Goal: Information Seeking & Learning: Learn about a topic

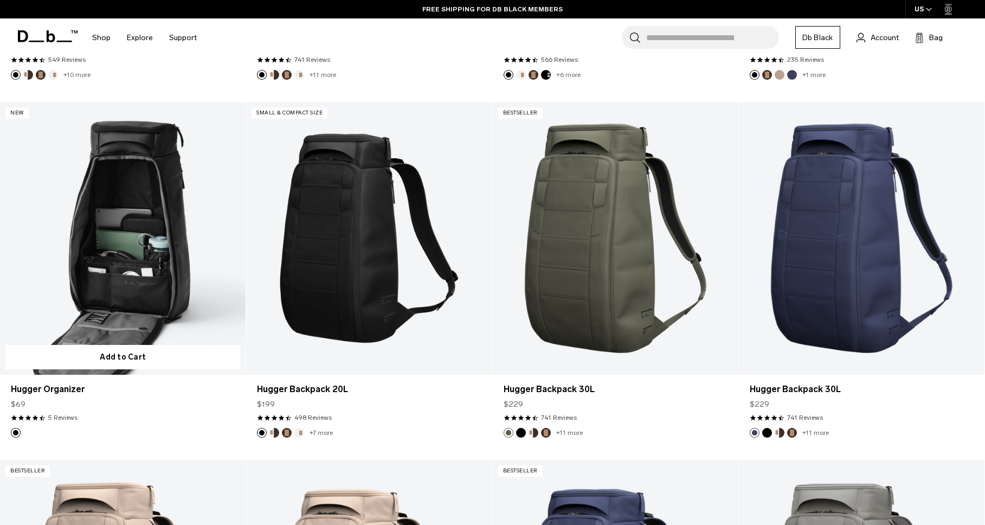
scroll to position [563, 0]
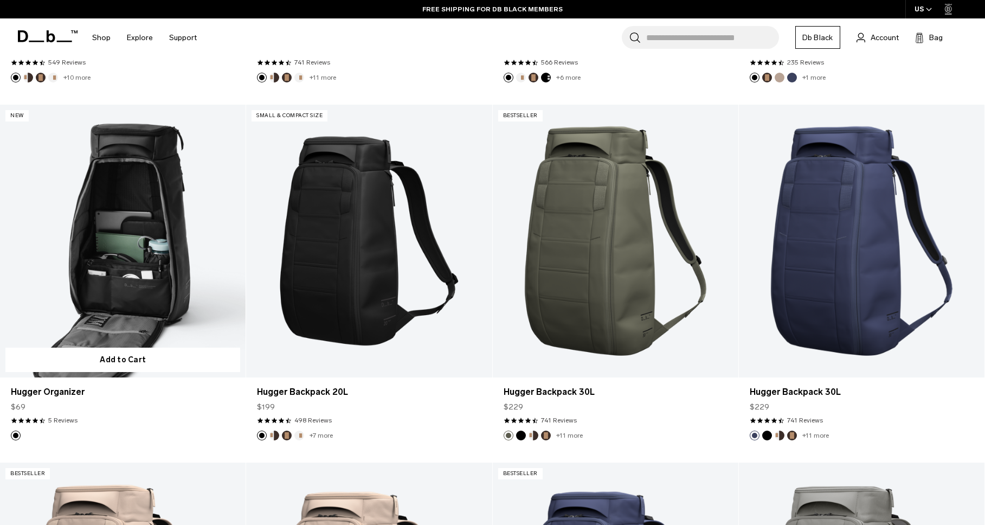
click at [137, 234] on link "Hugger Organizer" at bounding box center [123, 241] width 246 height 273
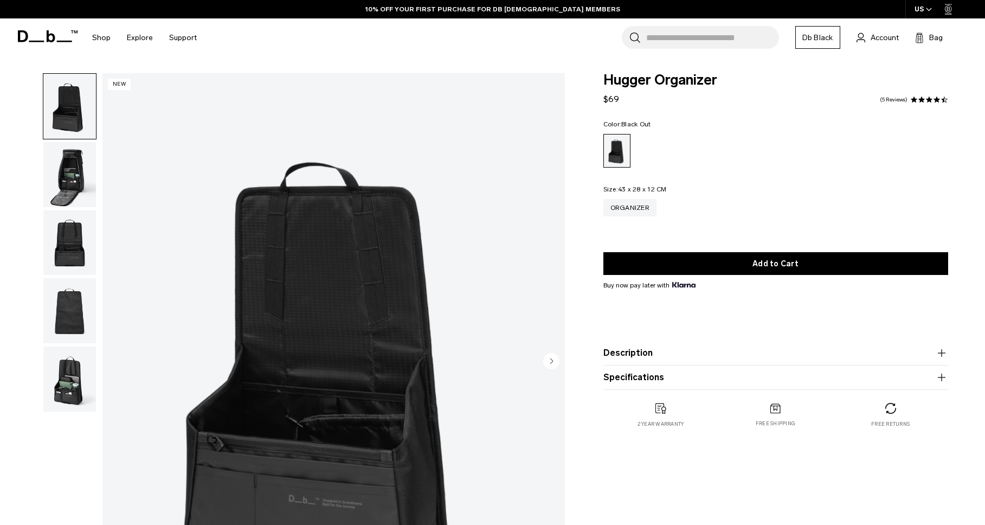
click at [68, 249] on img "button" at bounding box center [69, 242] width 53 height 65
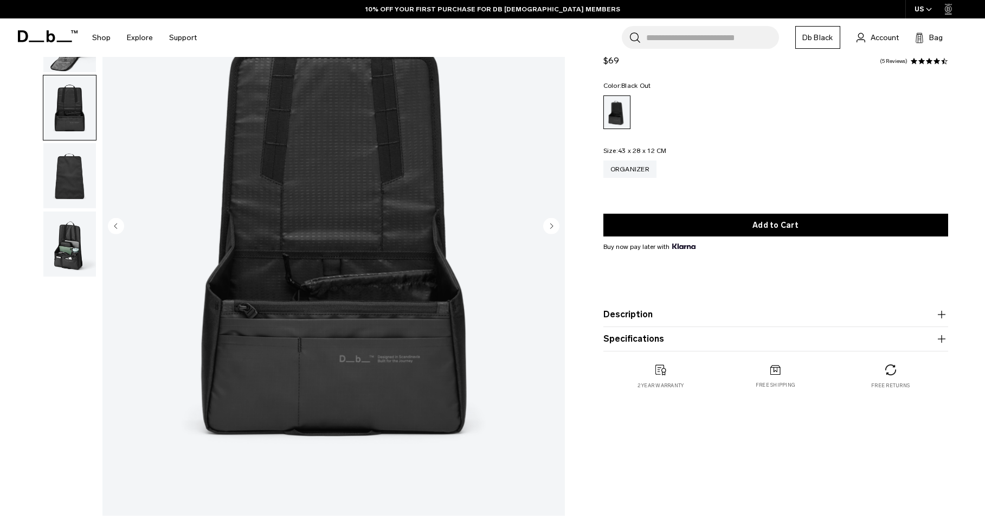
scroll to position [138, 0]
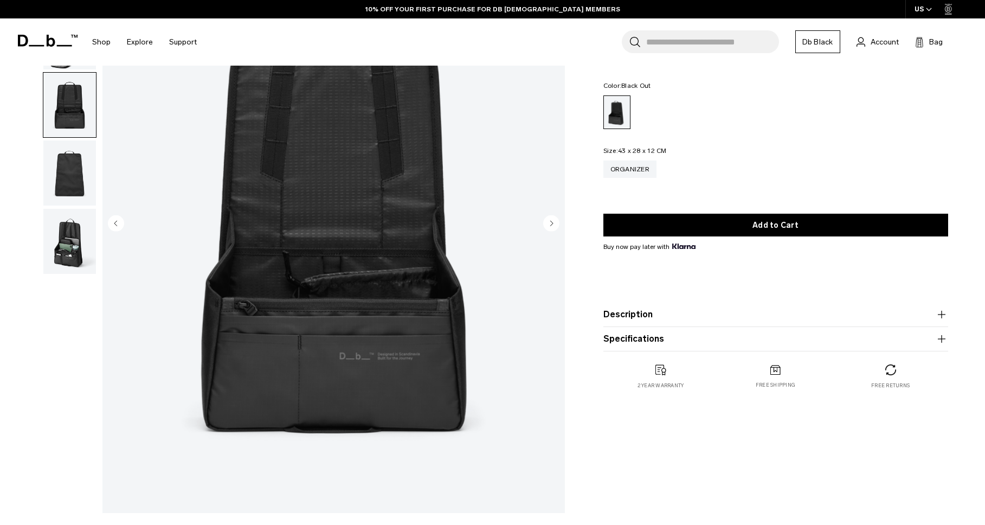
click at [67, 249] on img "button" at bounding box center [69, 241] width 53 height 65
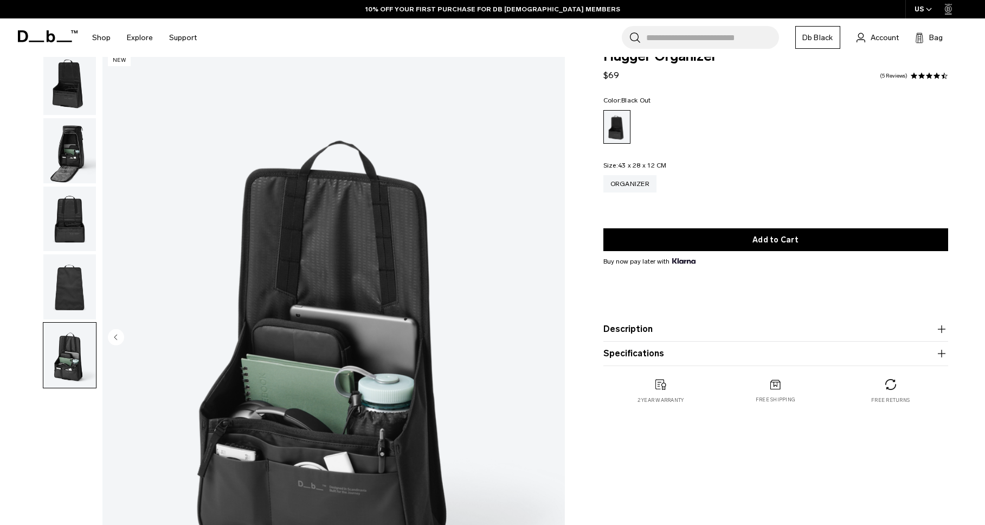
scroll to position [22, 0]
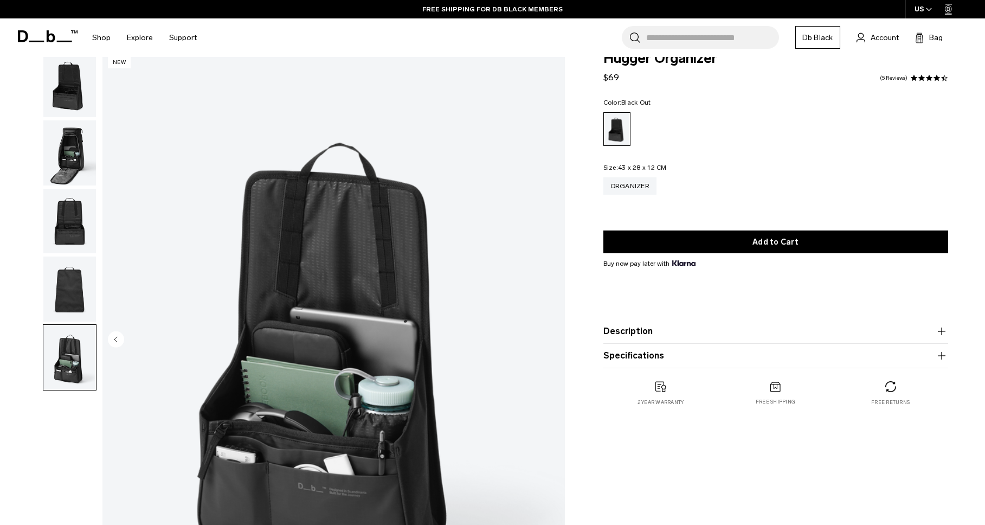
click at [75, 137] on img "button" at bounding box center [69, 152] width 53 height 65
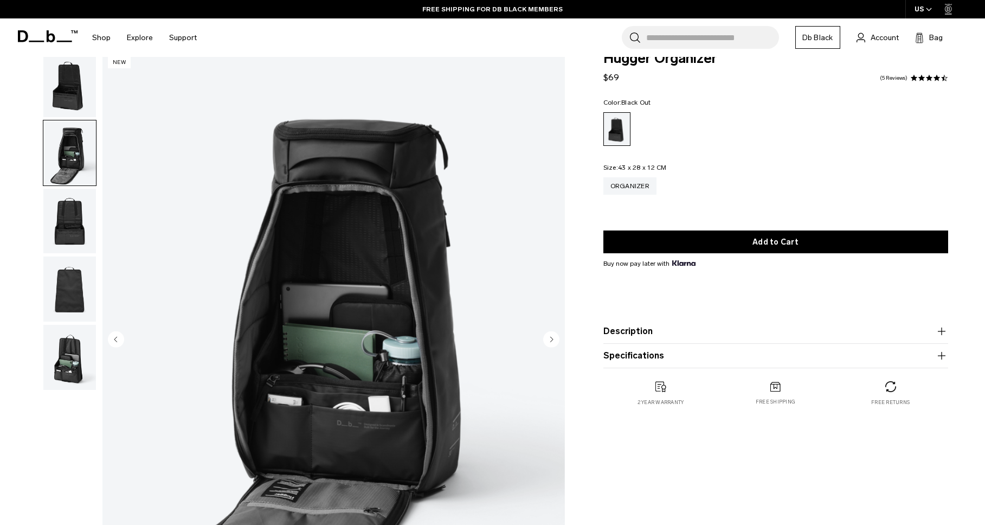
click at [72, 90] on img "button" at bounding box center [69, 84] width 53 height 65
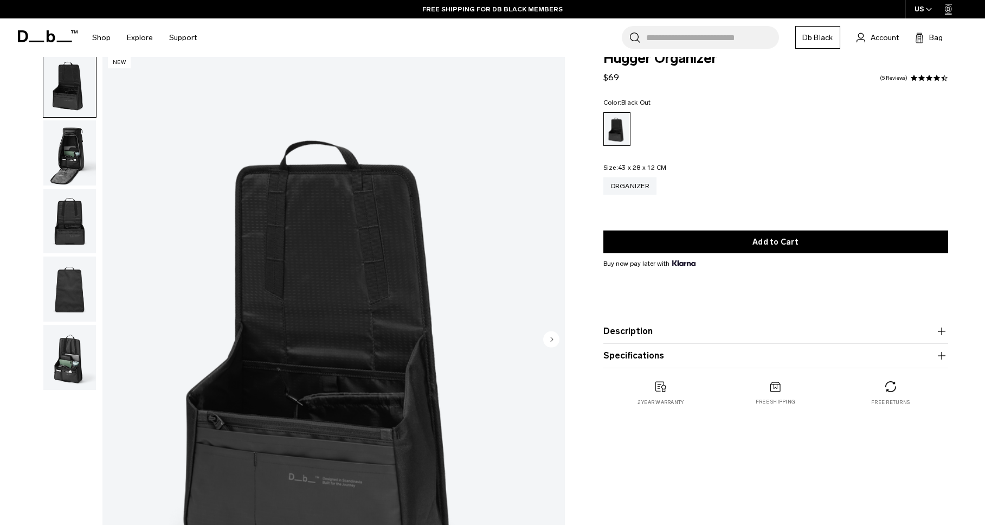
click at [70, 154] on img "button" at bounding box center [69, 152] width 53 height 65
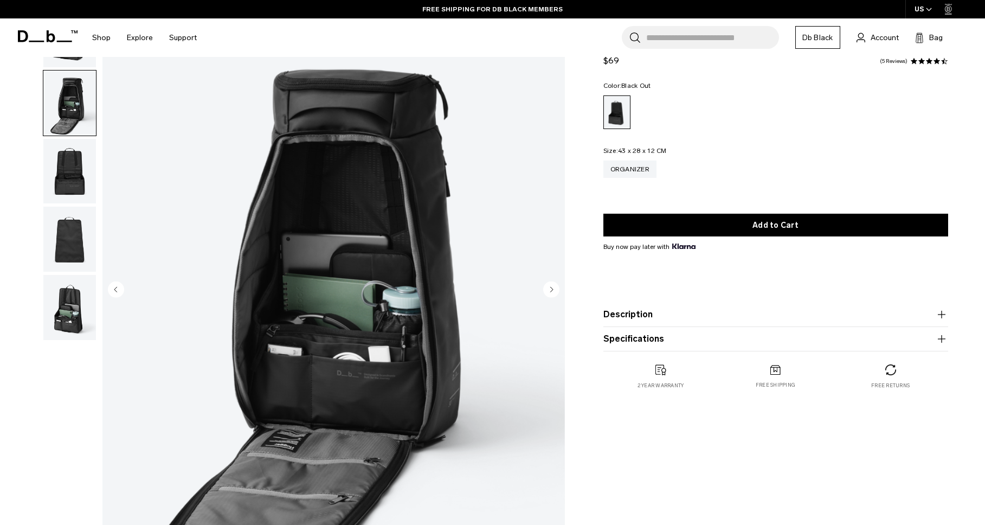
scroll to position [74, 0]
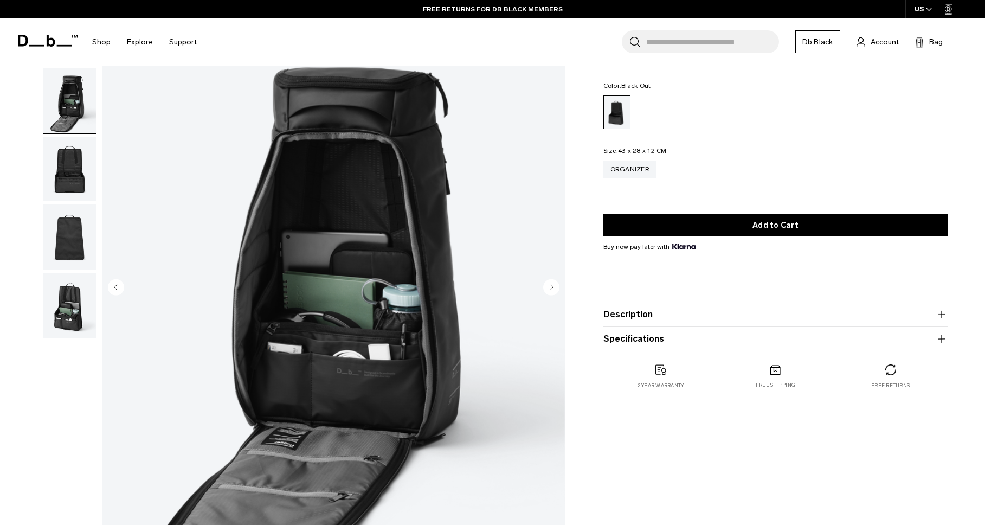
click at [66, 289] on img "button" at bounding box center [69, 305] width 53 height 65
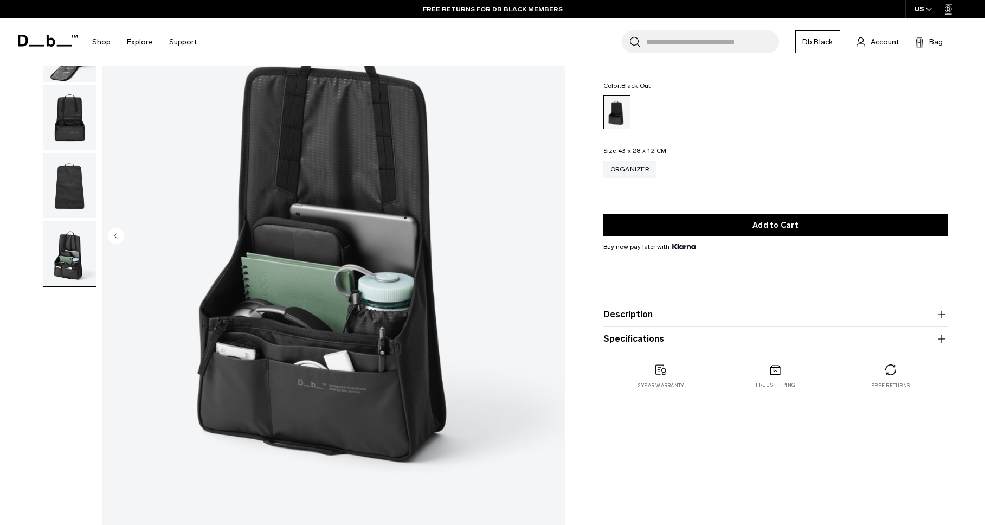
scroll to position [126, 0]
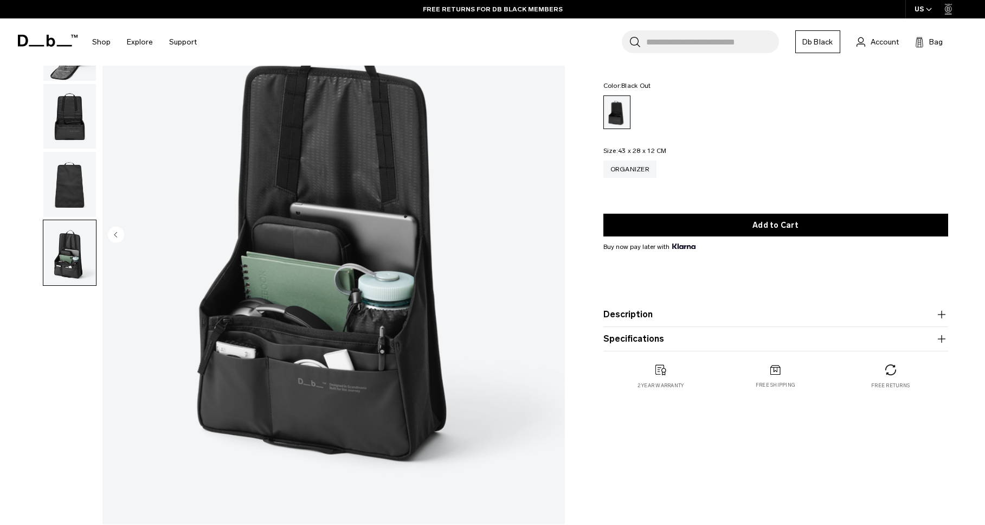
click at [690, 313] on button "Description" at bounding box center [775, 314] width 345 height 13
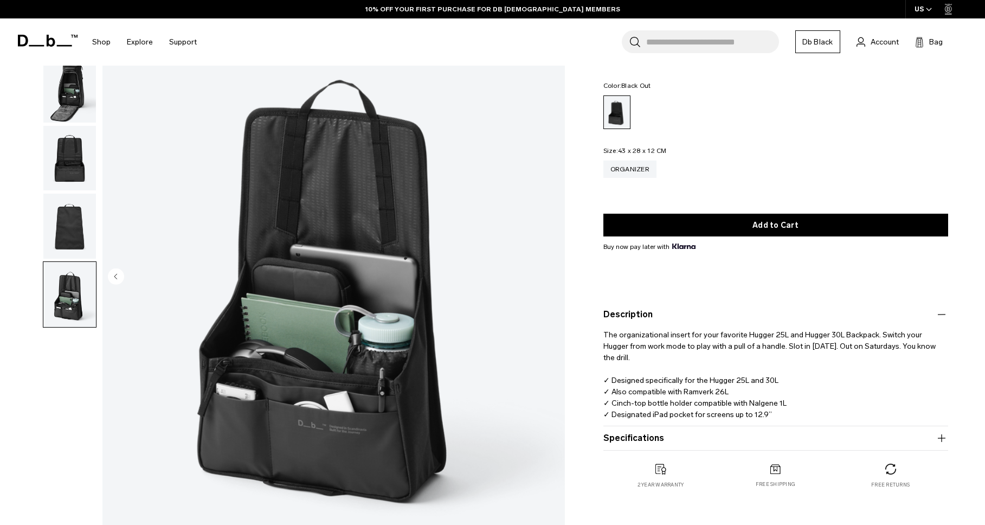
scroll to position [78, 0]
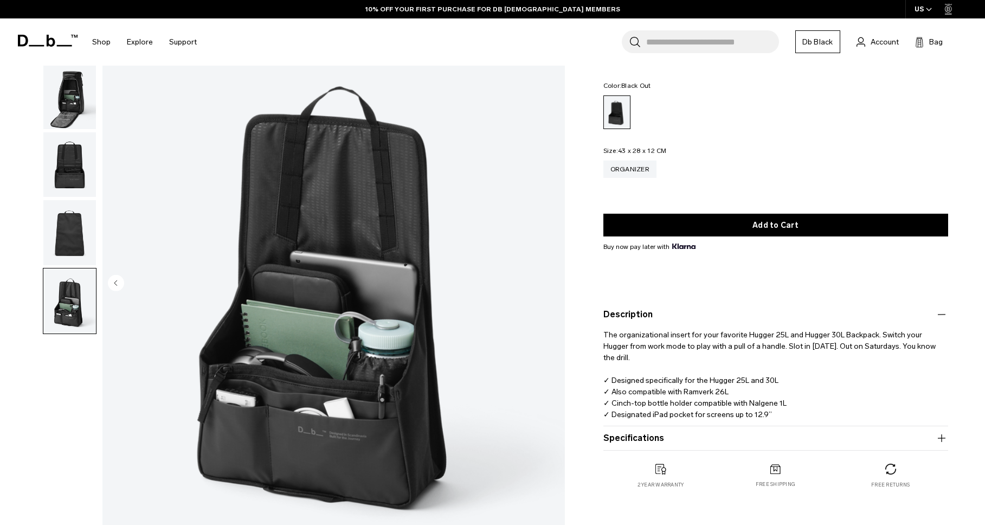
click at [79, 101] on img "button" at bounding box center [69, 96] width 53 height 65
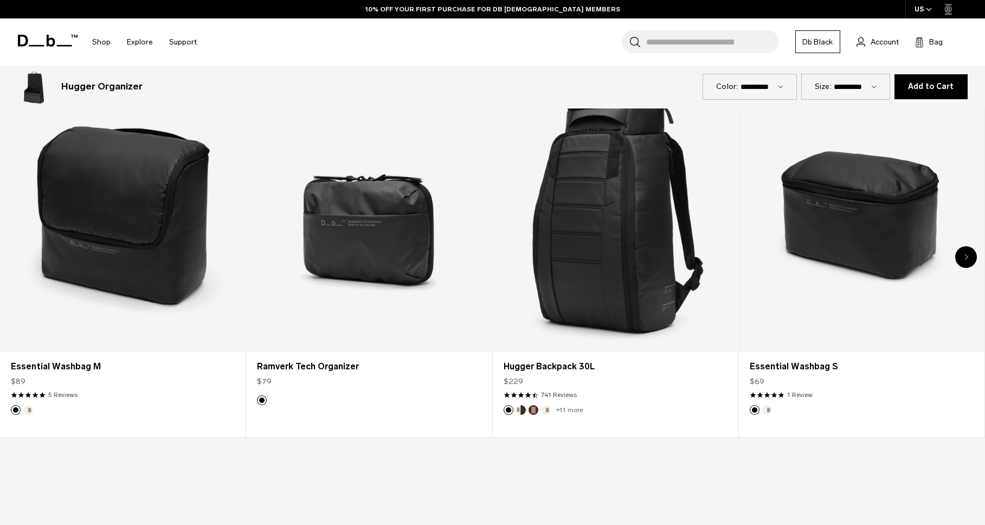
scroll to position [670, 0]
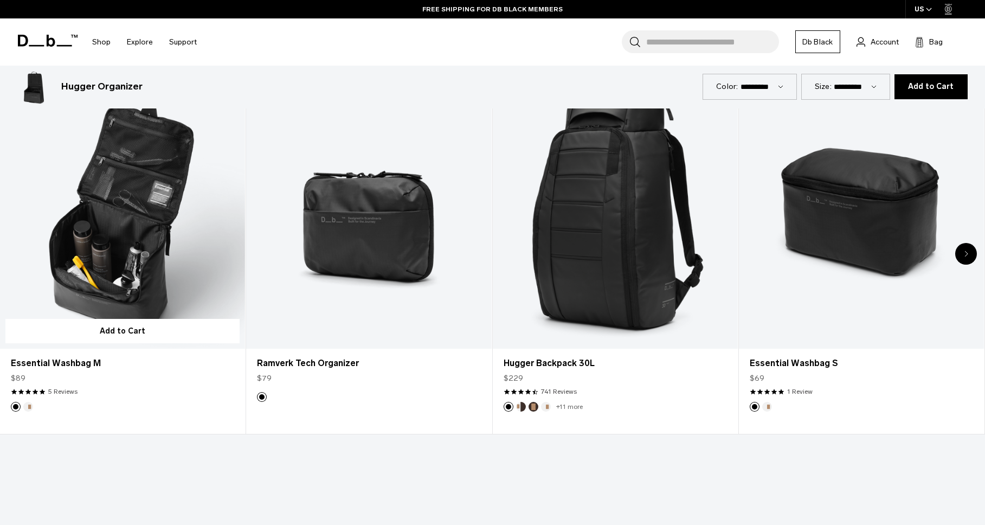
click at [135, 281] on link "Essential Washbag M" at bounding box center [122, 212] width 245 height 273
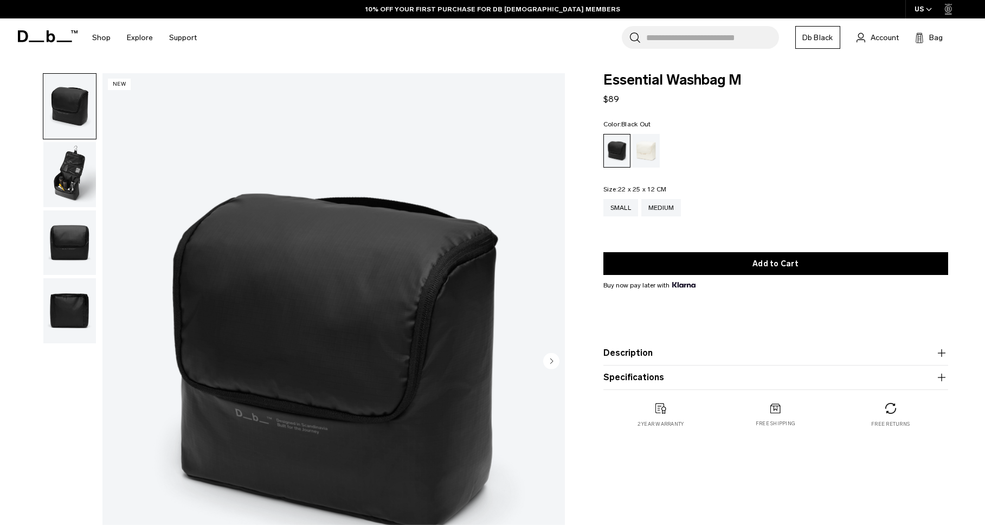
click at [620, 356] on button "Description" at bounding box center [775, 352] width 345 height 13
